Goal: Information Seeking & Learning: Understand process/instructions

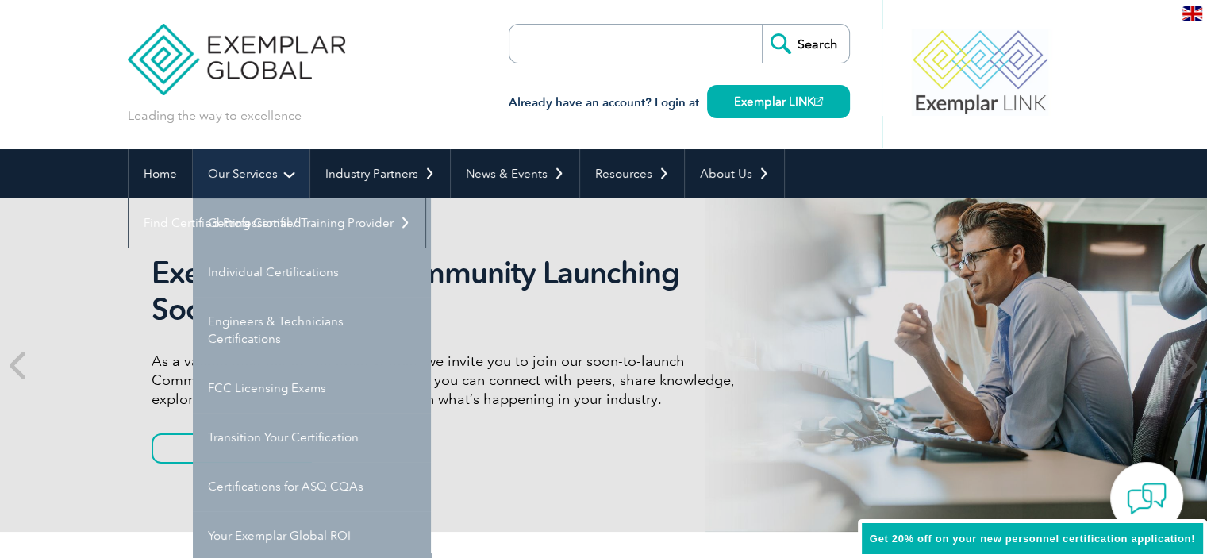
click at [273, 178] on link "Our Services" at bounding box center [251, 173] width 117 height 49
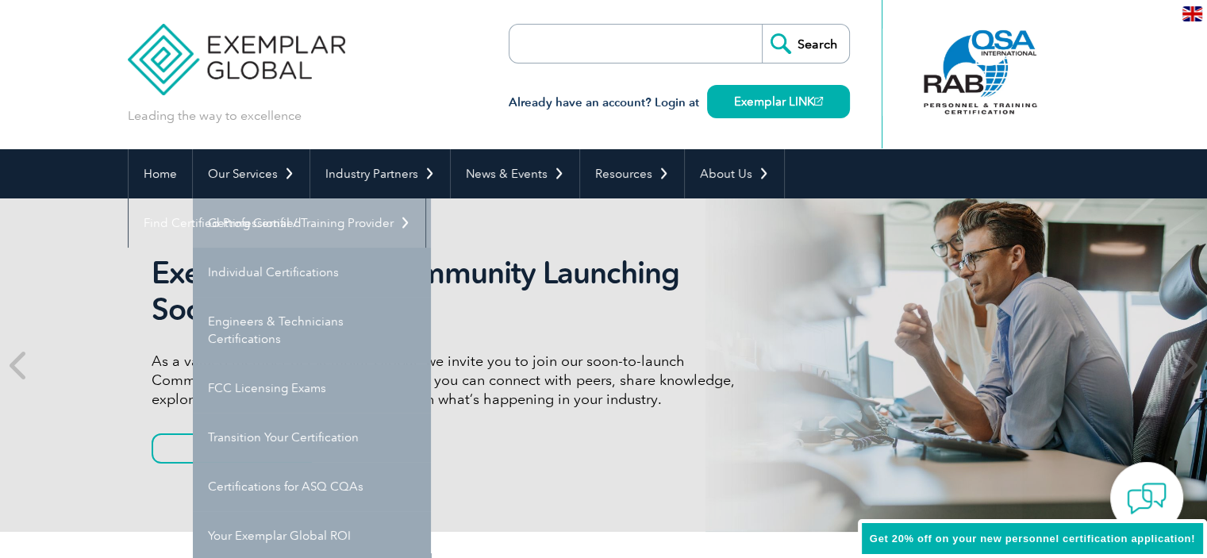
click at [267, 221] on link "Getting Certified" at bounding box center [312, 222] width 238 height 49
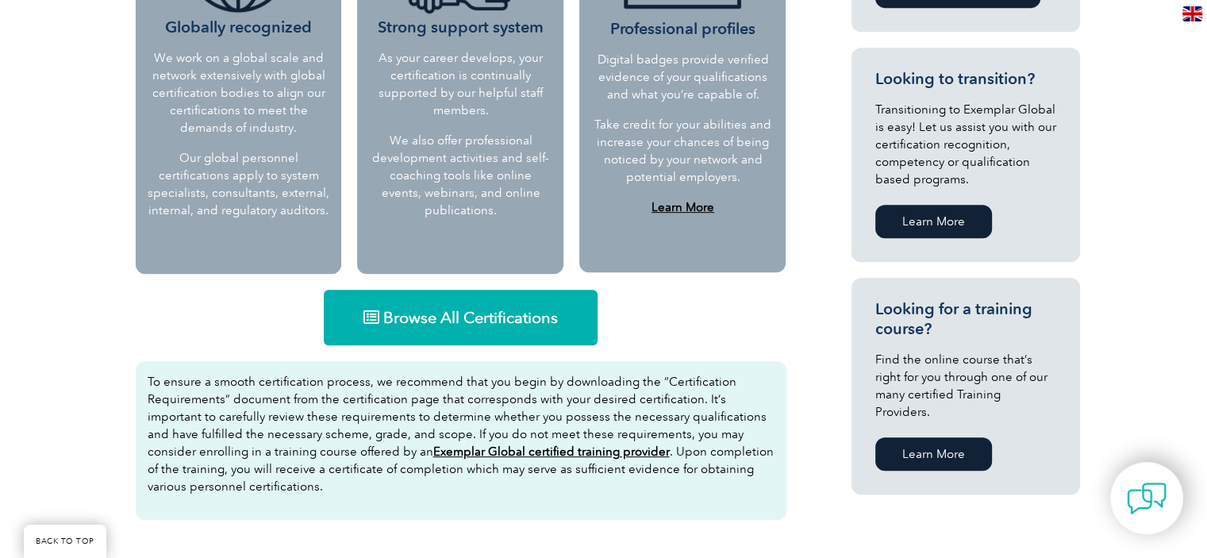
scroll to position [873, 0]
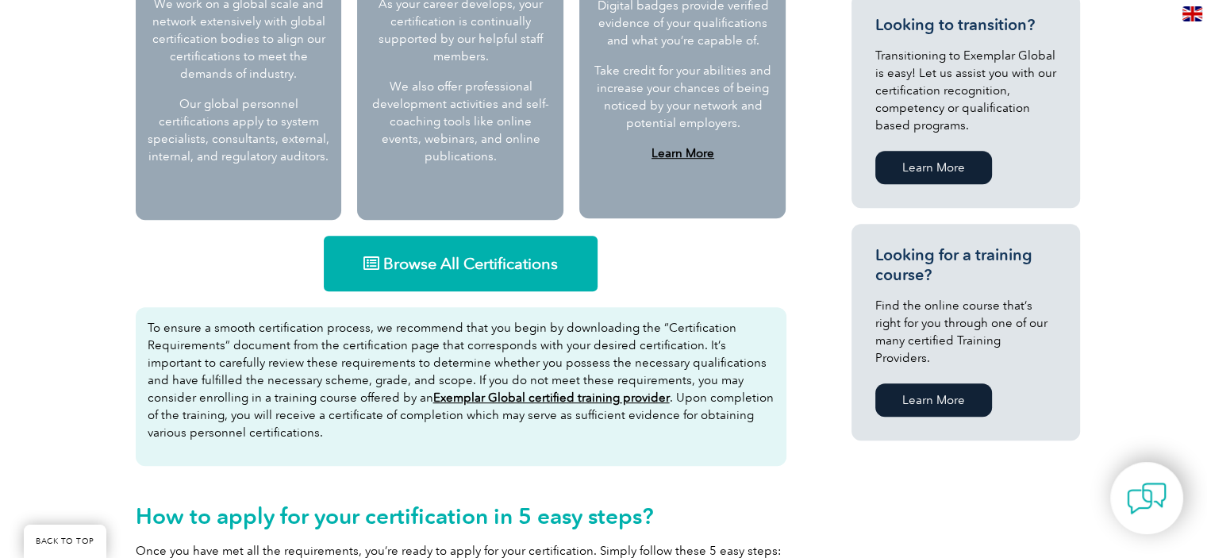
click at [552, 263] on span "Browse All Certifications" at bounding box center [470, 263] width 175 height 16
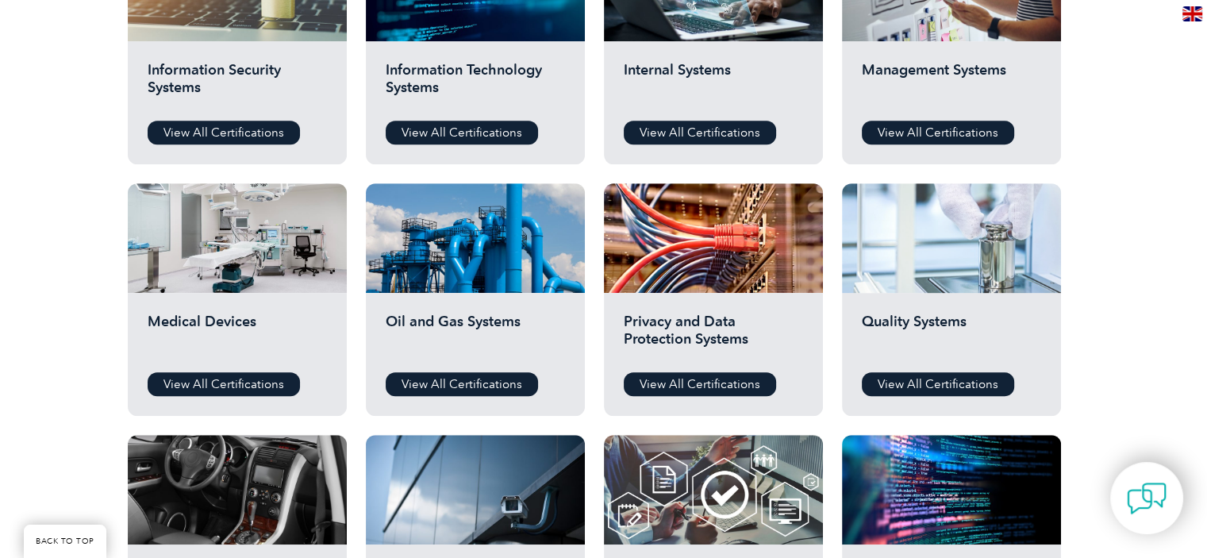
scroll to position [873, 0]
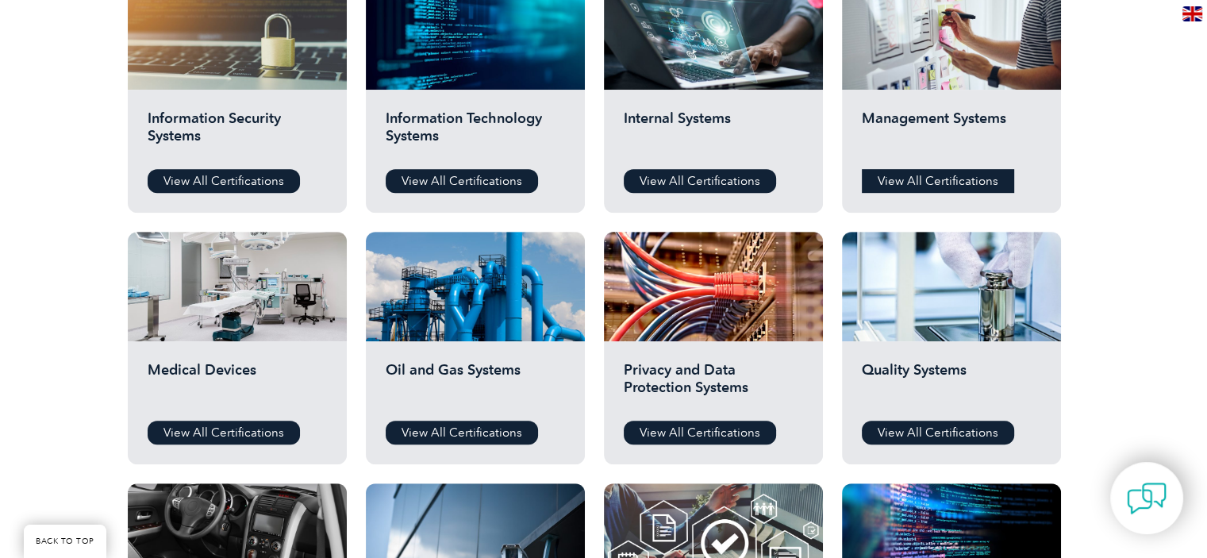
click at [903, 178] on link "View All Certifications" at bounding box center [938, 181] width 152 height 24
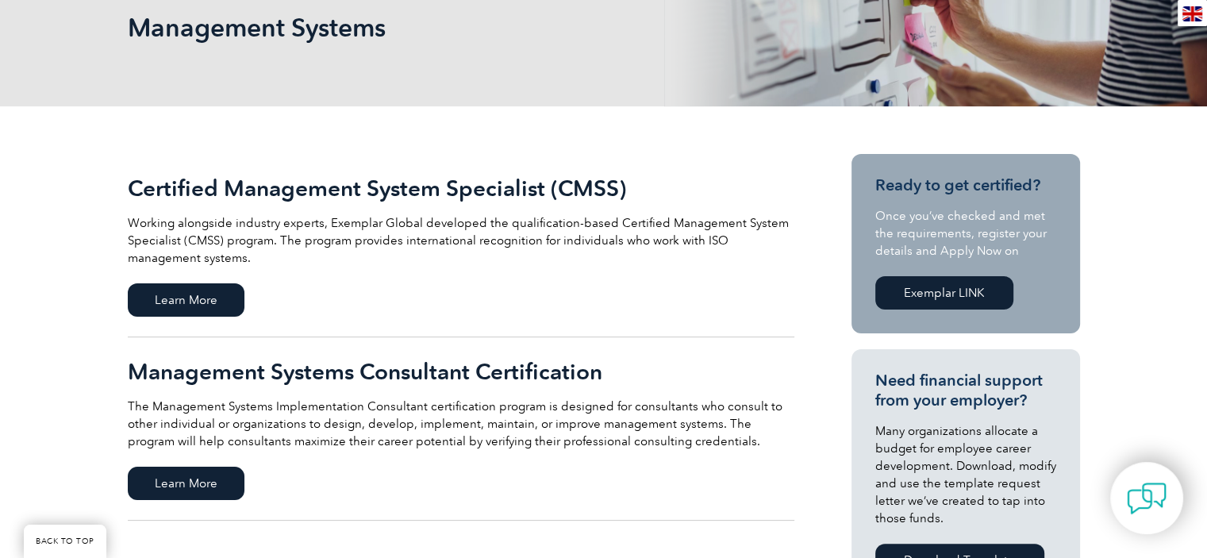
scroll to position [238, 0]
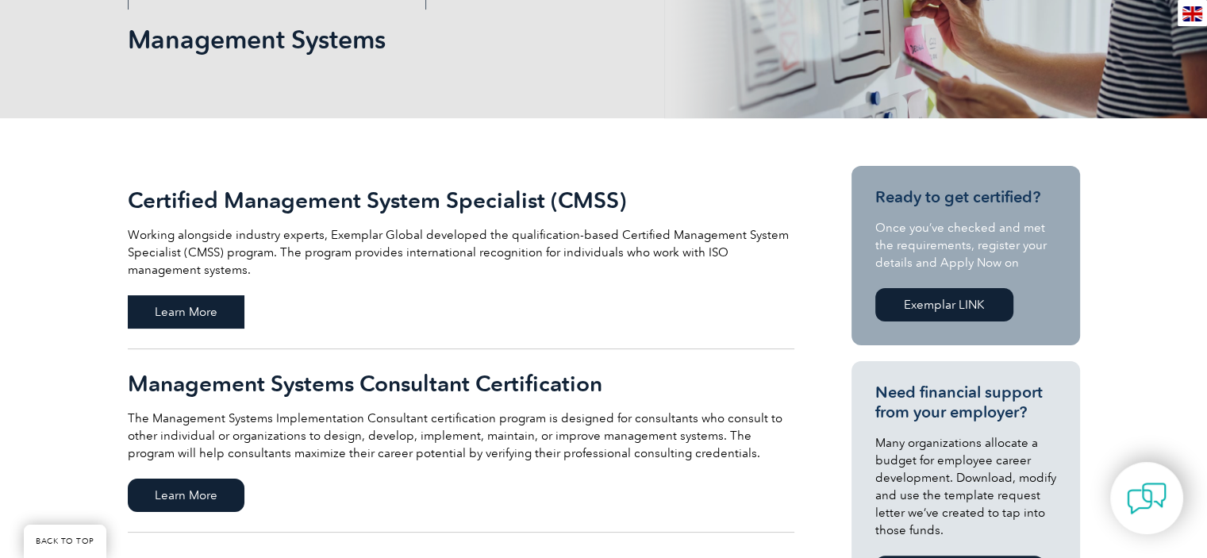
click at [203, 316] on span "Learn More" at bounding box center [186, 311] width 117 height 33
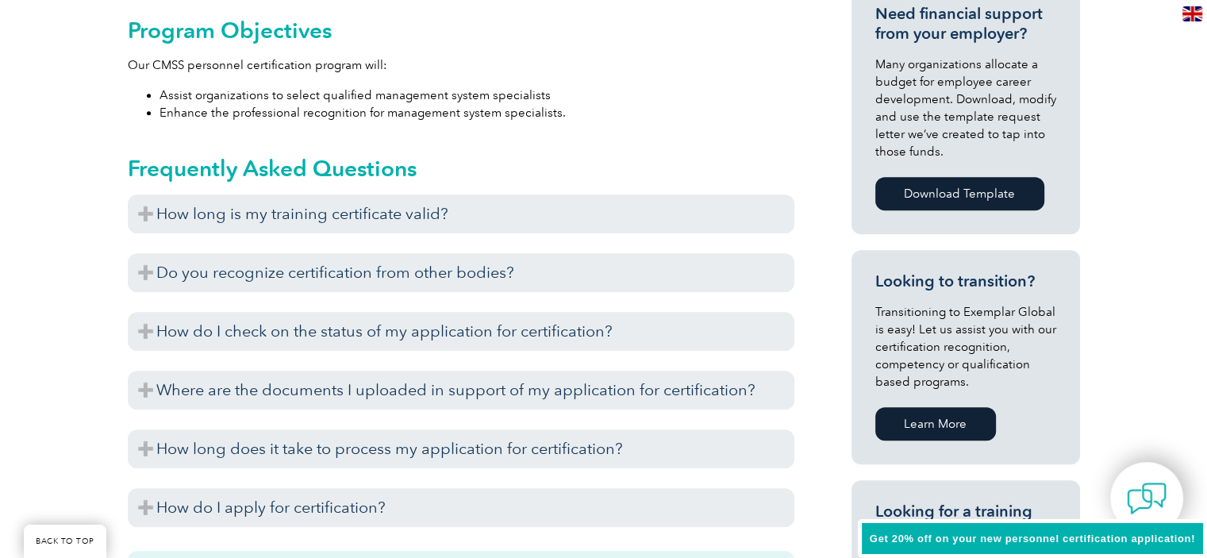
scroll to position [760, 0]
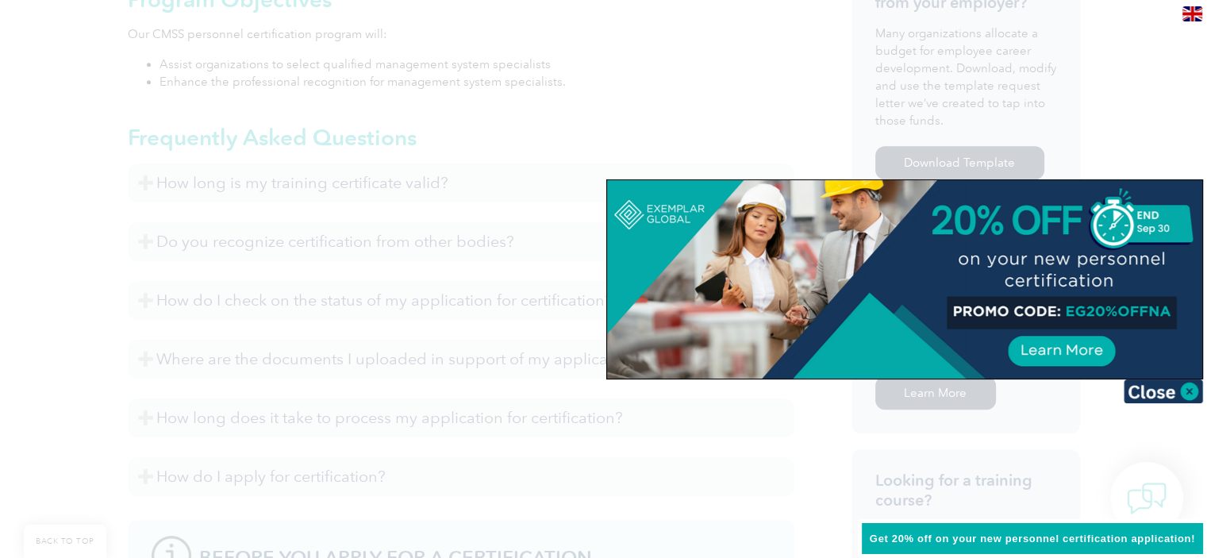
click at [70, 194] on div at bounding box center [603, 279] width 1207 height 558
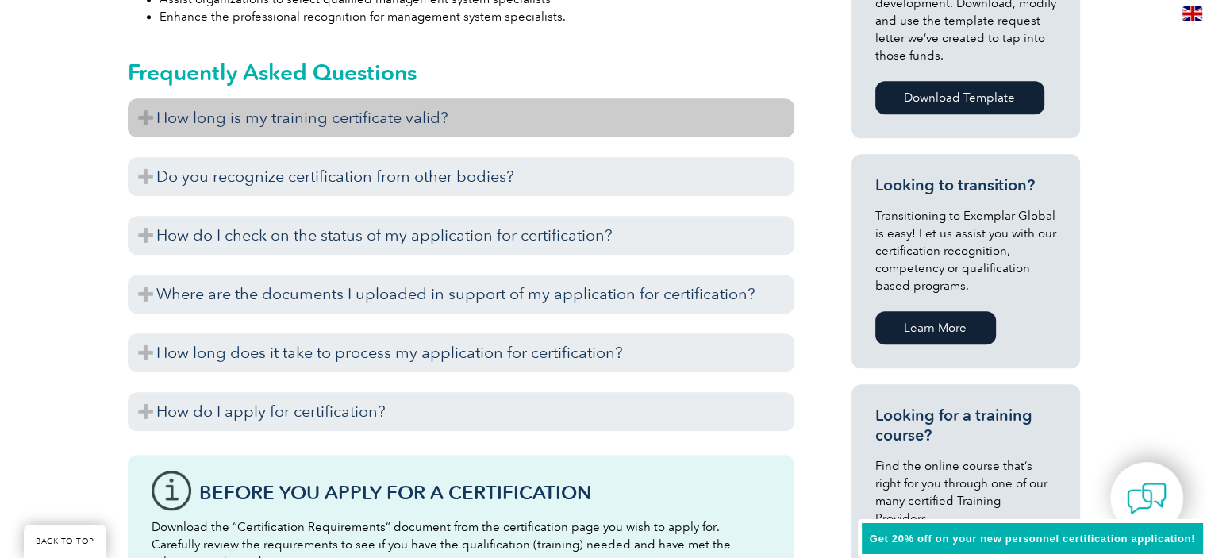
scroll to position [839, 0]
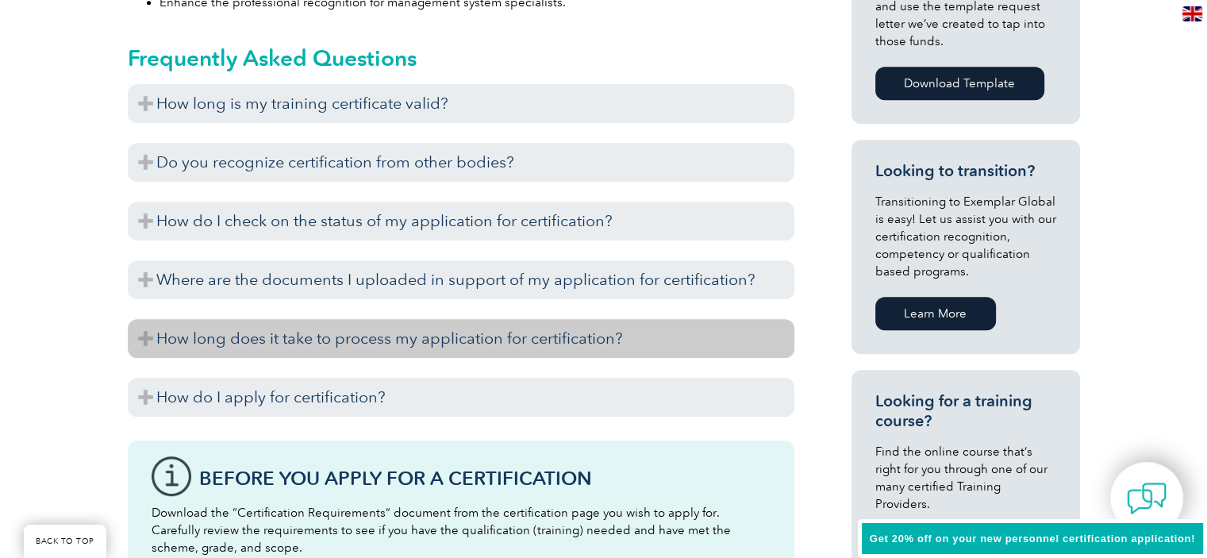
click at [420, 345] on h3 "How long does it take to process my application for certification?" at bounding box center [461, 338] width 666 height 39
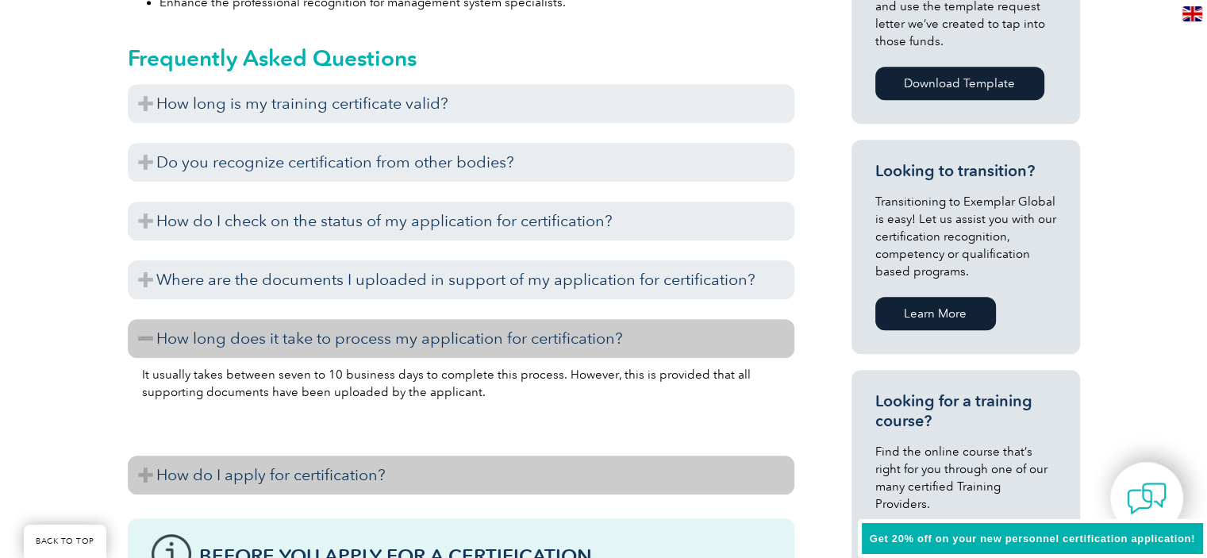
click at [215, 468] on h3 "How do I apply for certification?" at bounding box center [461, 474] width 666 height 39
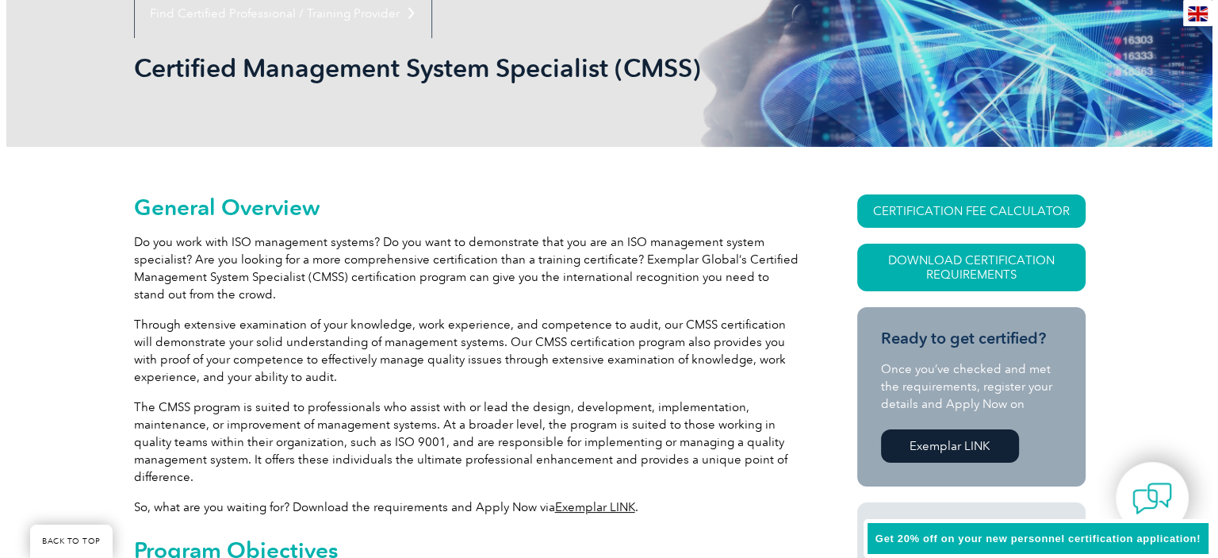
scroll to position [205, 0]
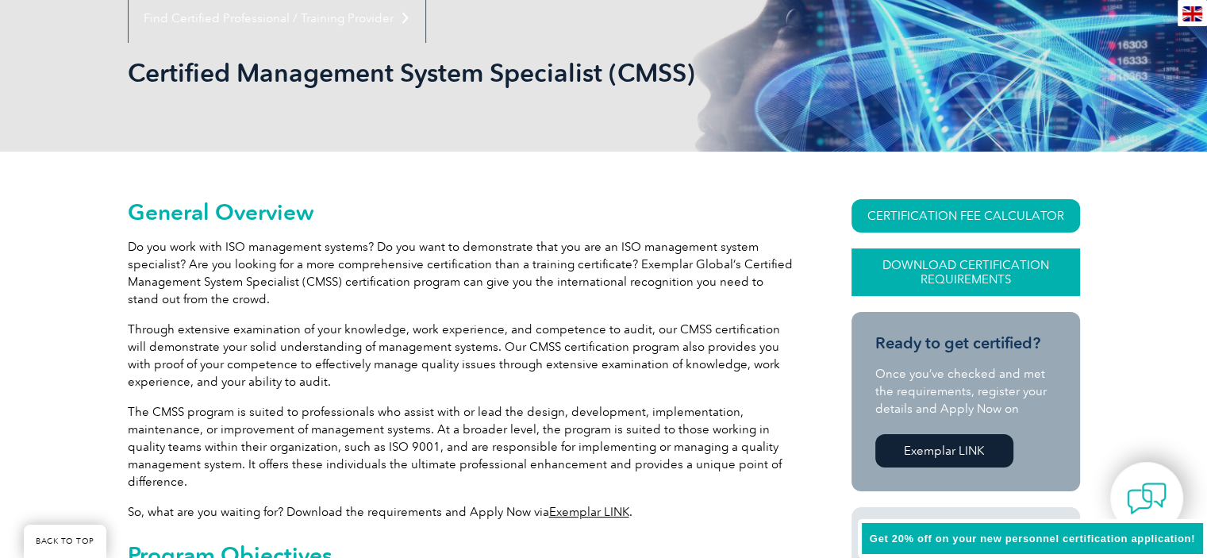
click at [935, 270] on link "Download Certification Requirements" at bounding box center [965, 272] width 228 height 48
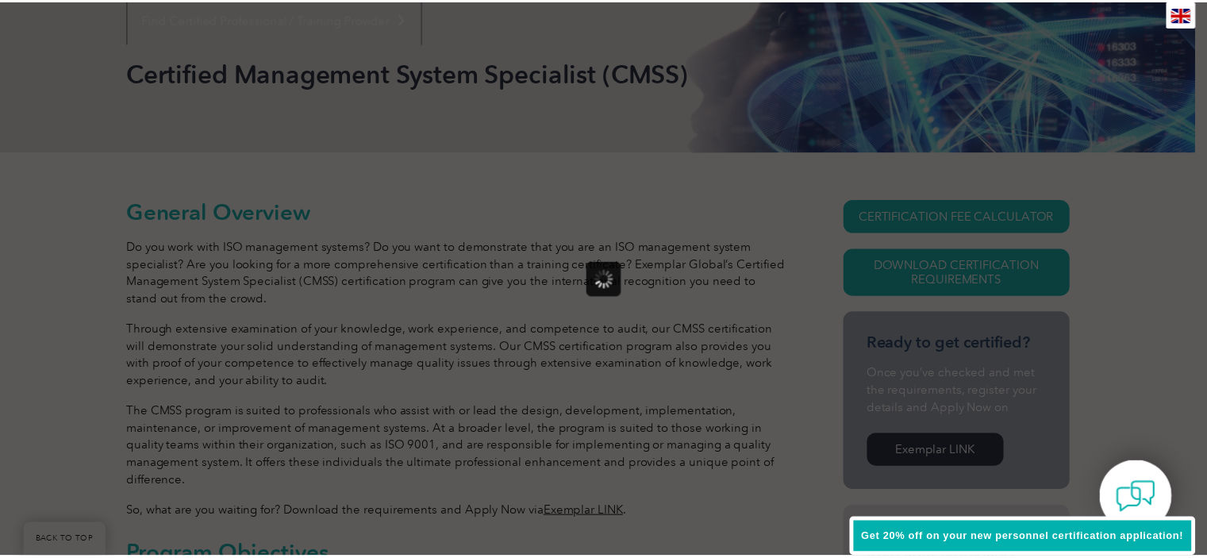
scroll to position [0, 0]
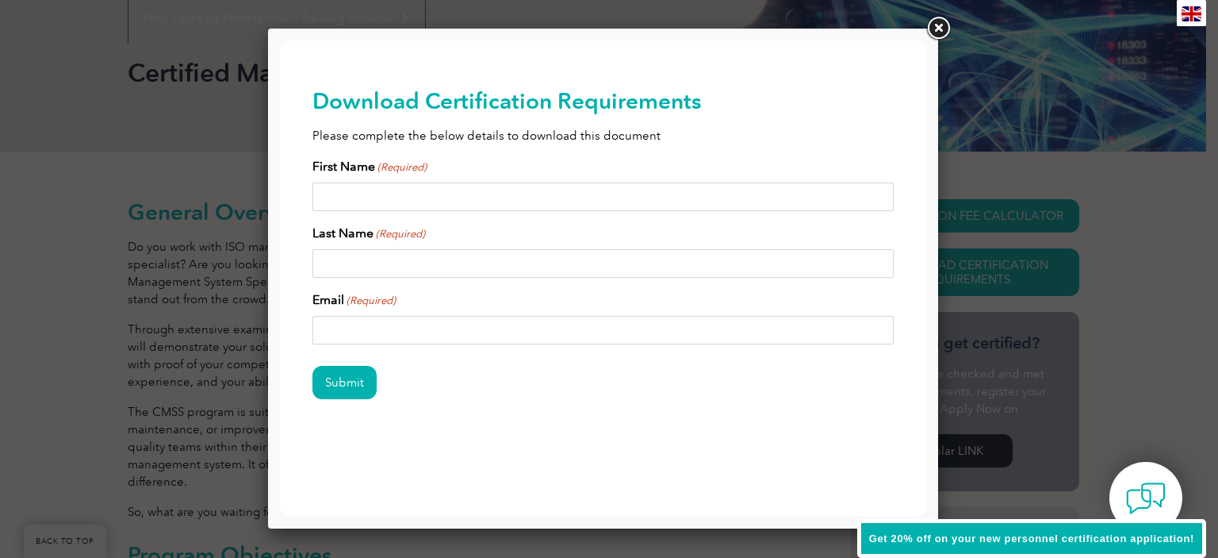
click at [939, 21] on link at bounding box center [938, 28] width 29 height 29
